Goal: Information Seeking & Learning: Learn about a topic

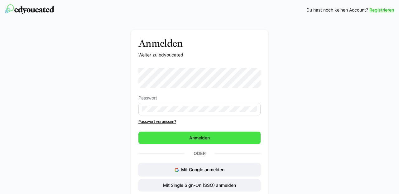
click at [192, 136] on span "Anmelden" at bounding box center [199, 138] width 22 height 6
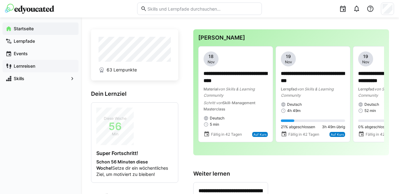
click at [0, 0] on app-navigation-label "Lernreisen" at bounding box center [0, 0] width 0 height 0
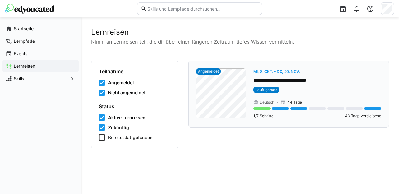
click at [295, 90] on eds-badge "Läuft gerade" at bounding box center [318, 90] width 128 height 6
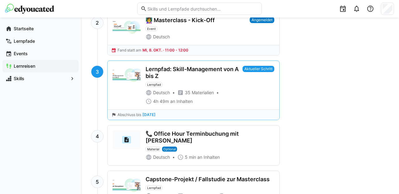
scroll to position [336, 0]
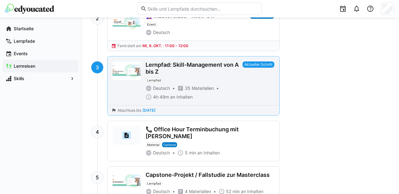
click at [244, 86] on eds-badge "Aktueller Schritt" at bounding box center [259, 80] width 32 height 39
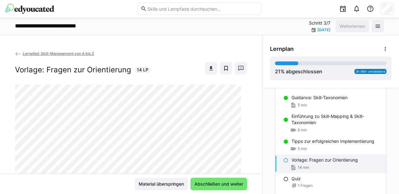
scroll to position [60, 0]
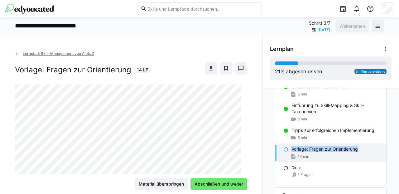
drag, startPoint x: 359, startPoint y: 149, endPoint x: 289, endPoint y: 151, distance: 70.9
click at [292, 152] on div "Vorlage: Fragen zur Orientierung" at bounding box center [337, 149] width 90 height 6
copy p "Vorlage: Fragen zur Orientierung"
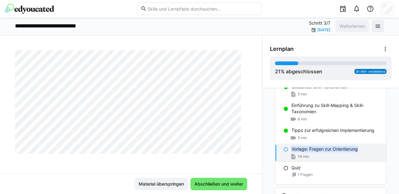
scroll to position [171, 0]
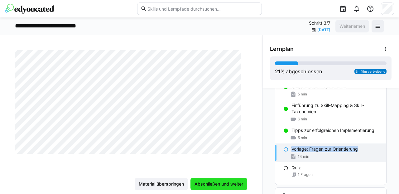
click at [210, 183] on span "Abschließen und weiter" at bounding box center [219, 184] width 51 height 6
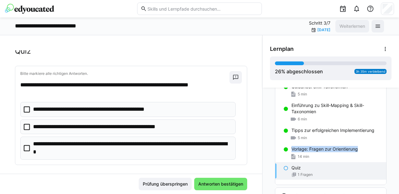
scroll to position [21, 0]
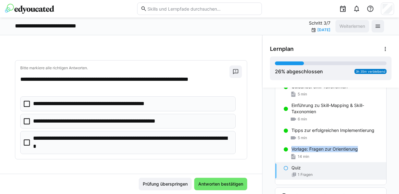
click at [139, 119] on p "**********" at bounding box center [106, 121] width 146 height 8
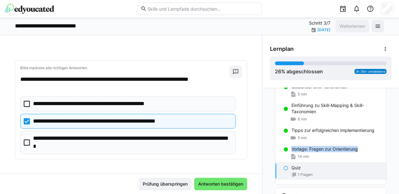
scroll to position [22, 0]
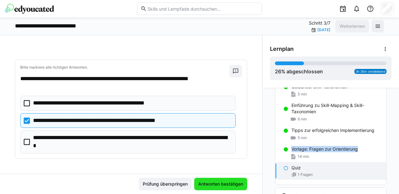
click at [208, 181] on span "Antworten bestätigen" at bounding box center [221, 184] width 47 height 6
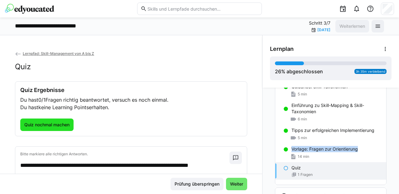
click at [59, 122] on span "Quiz nochmal machen" at bounding box center [46, 125] width 47 height 6
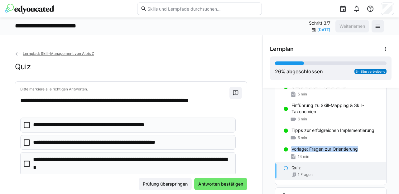
click at [27, 139] on eds-checkbox "**********" at bounding box center [128, 142] width 216 height 15
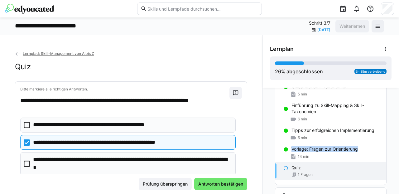
click at [27, 160] on eds-checkbox "**********" at bounding box center [128, 163] width 216 height 23
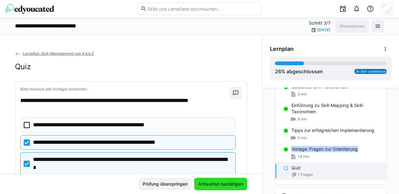
click at [201, 185] on span "Antworten bestätigen" at bounding box center [221, 184] width 47 height 6
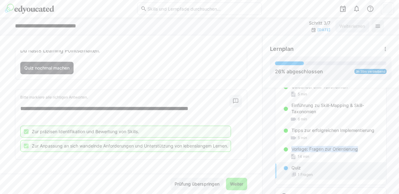
scroll to position [58, 0]
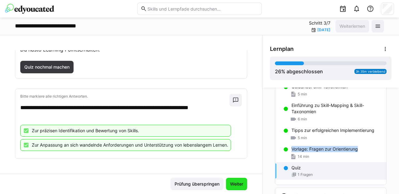
click at [236, 183] on span "Weiter" at bounding box center [236, 184] width 15 height 6
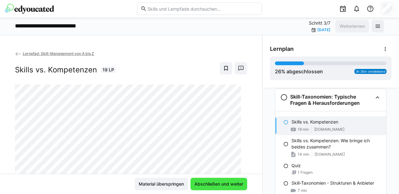
scroll to position [160, 0]
click at [186, 71] on div "Skills vs. Kompetenzen 19 LP" at bounding box center [131, 68] width 232 height 12
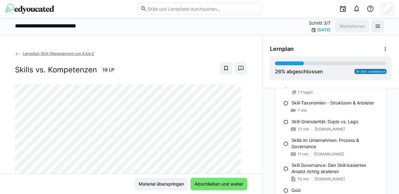
scroll to position [220, 0]
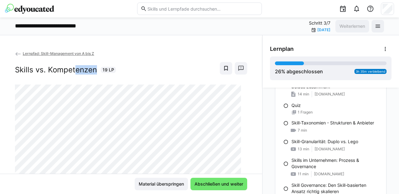
drag, startPoint x: 96, startPoint y: 70, endPoint x: 75, endPoint y: 71, distance: 21.2
click at [75, 71] on div "Skills vs. Kompetenzen 19 LP" at bounding box center [65, 69] width 101 height 9
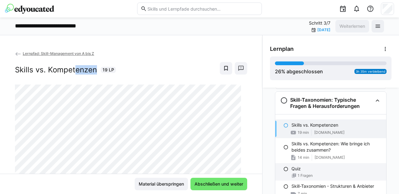
scroll to position [157, 0]
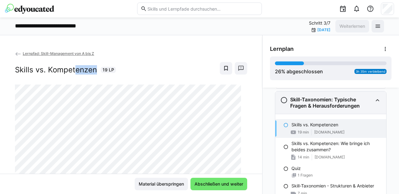
drag, startPoint x: 360, startPoint y: 105, endPoint x: 288, endPoint y: 99, distance: 73.0
click at [290, 99] on h3 "Skill-Taxonomien: Typische Fragen & Herausforderungen" at bounding box center [331, 102] width 82 height 12
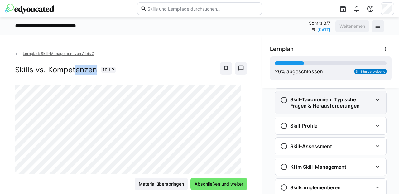
copy h3 "Skill-Taxonomien: Typische Fragen & Herausforderungen"
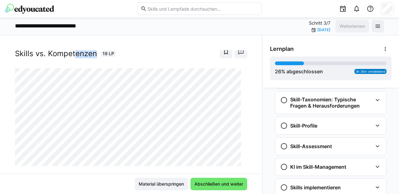
scroll to position [16, 0]
